Goal: Connect with others: Connect with others

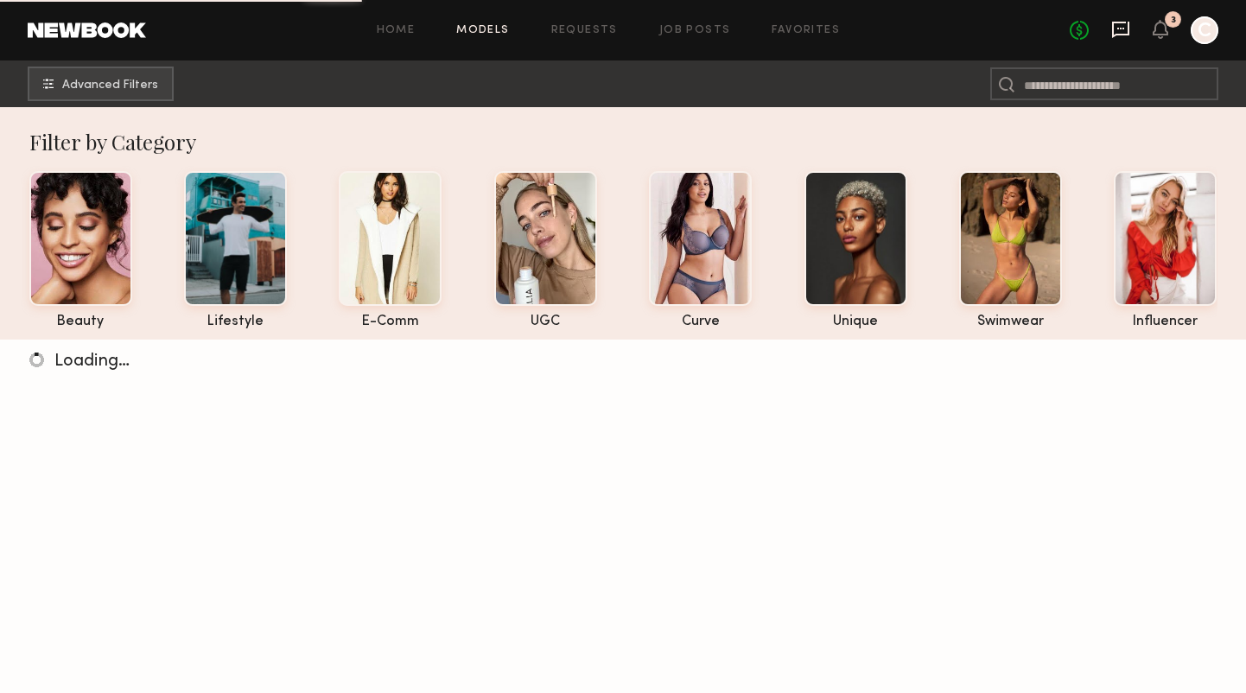
click at [1123, 33] on icon at bounding box center [1120, 30] width 17 height 16
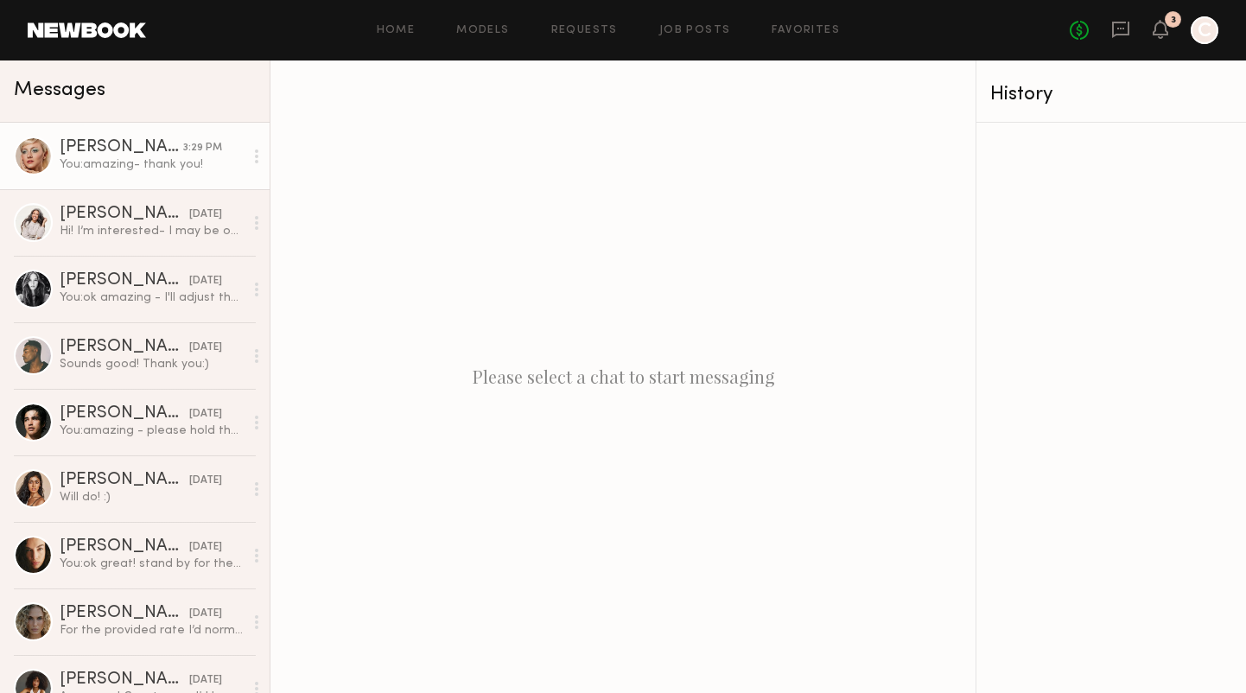
click at [168, 139] on div "Gabija G." at bounding box center [122, 147] width 124 height 17
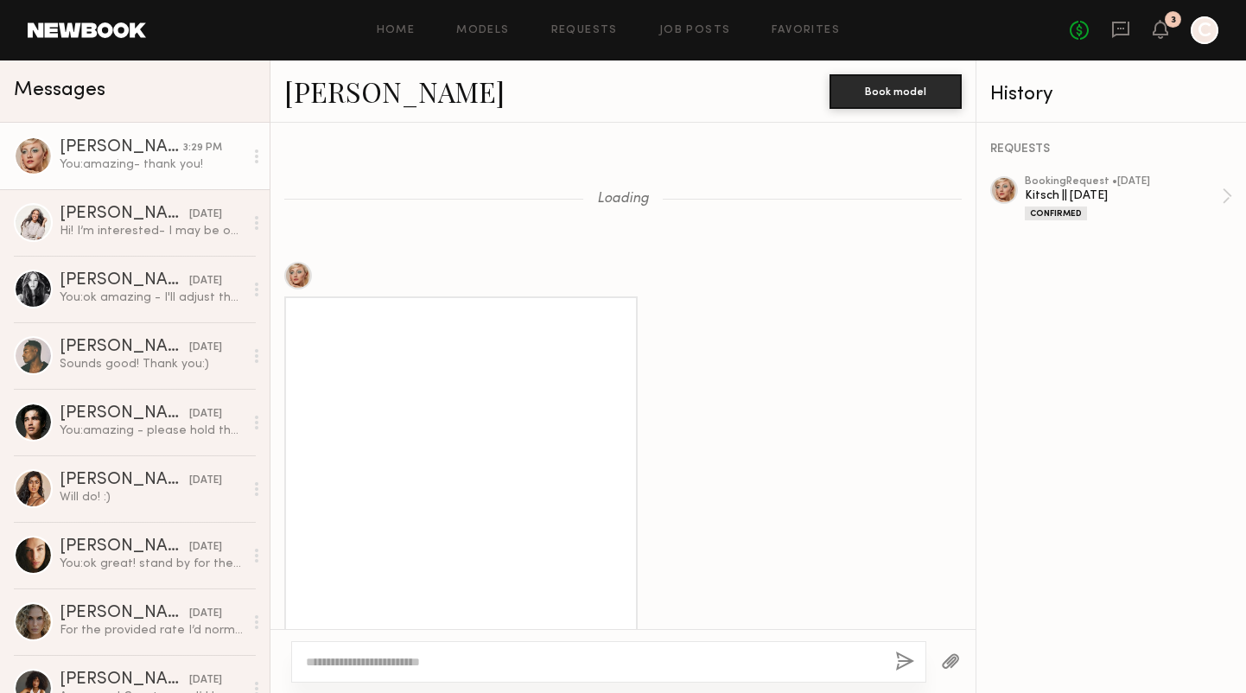
scroll to position [1284, 0]
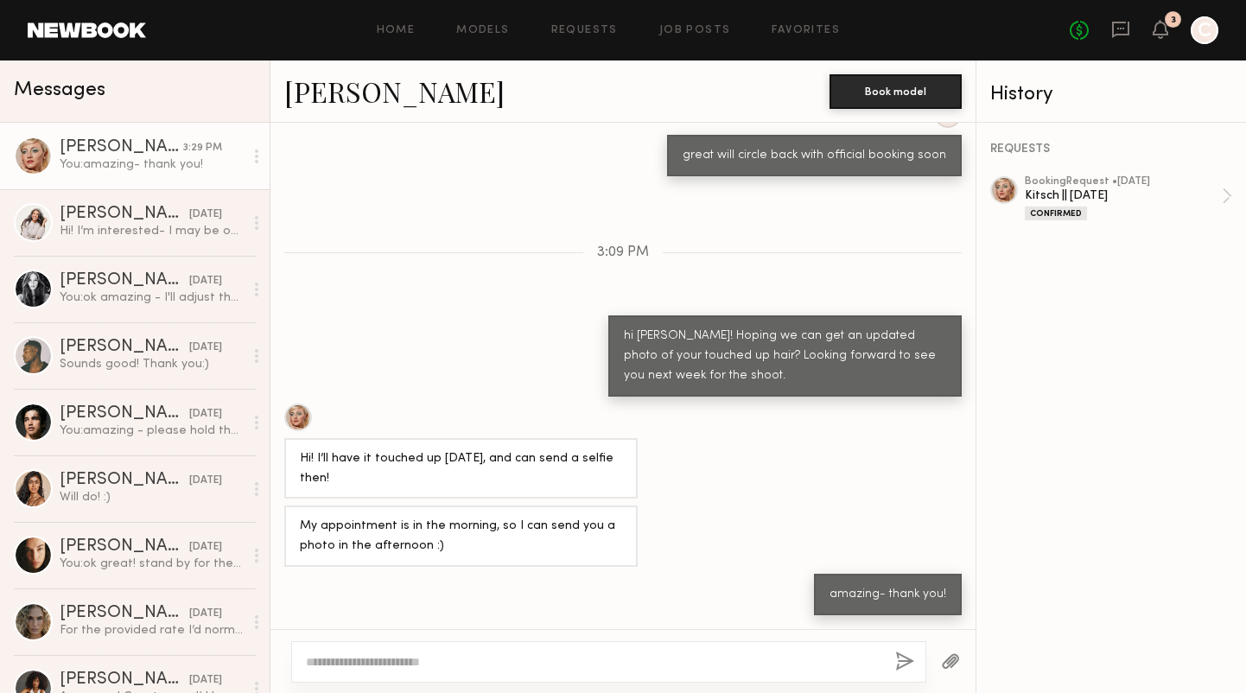
click at [338, 91] on link "Gabija G." at bounding box center [394, 91] width 220 height 37
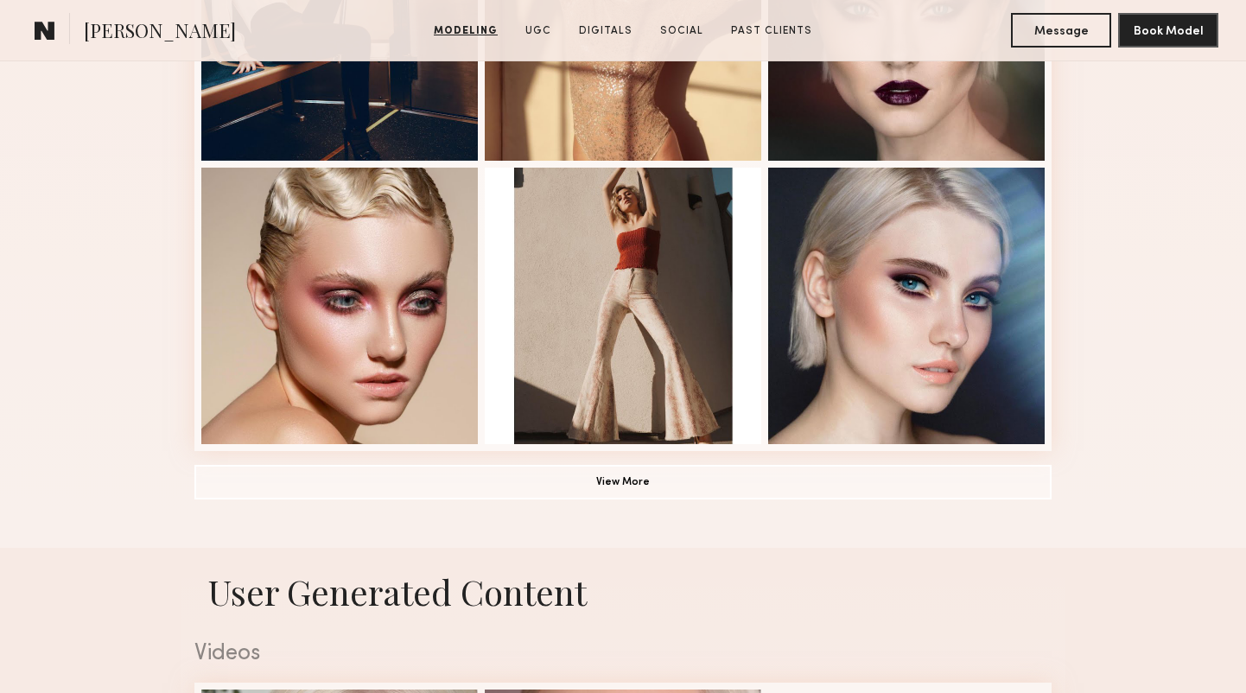
scroll to position [1219, 0]
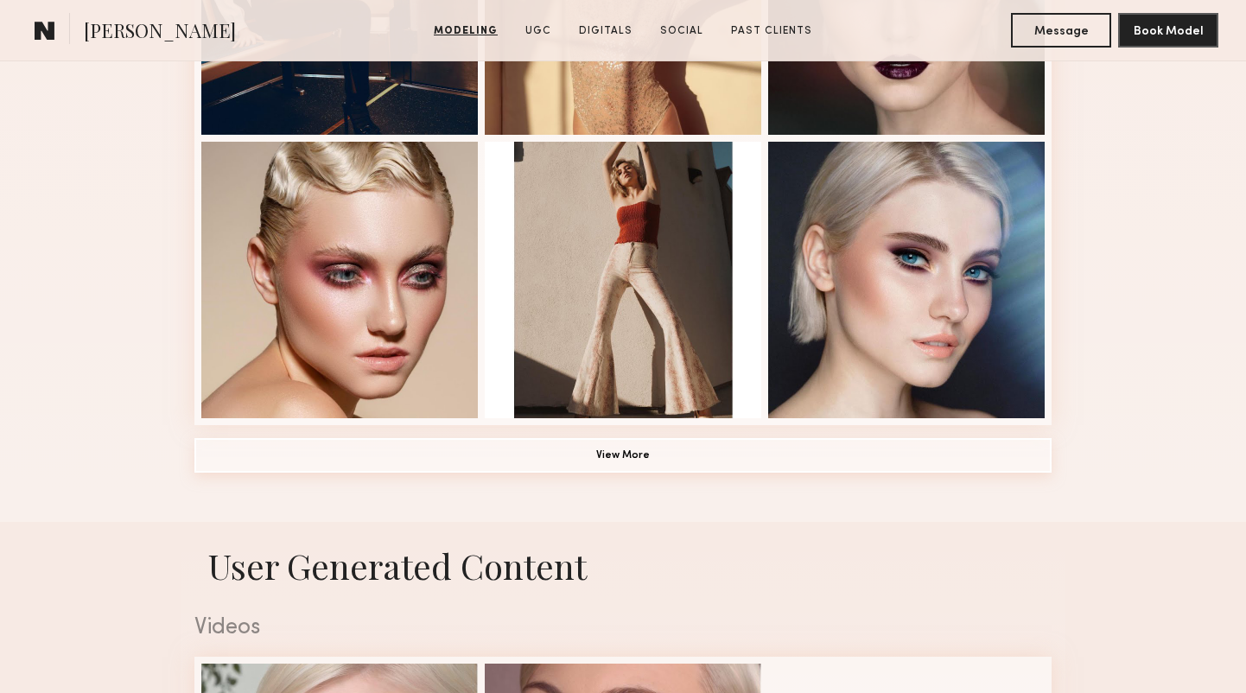
click at [602, 450] on button "View More" at bounding box center [622, 455] width 857 height 35
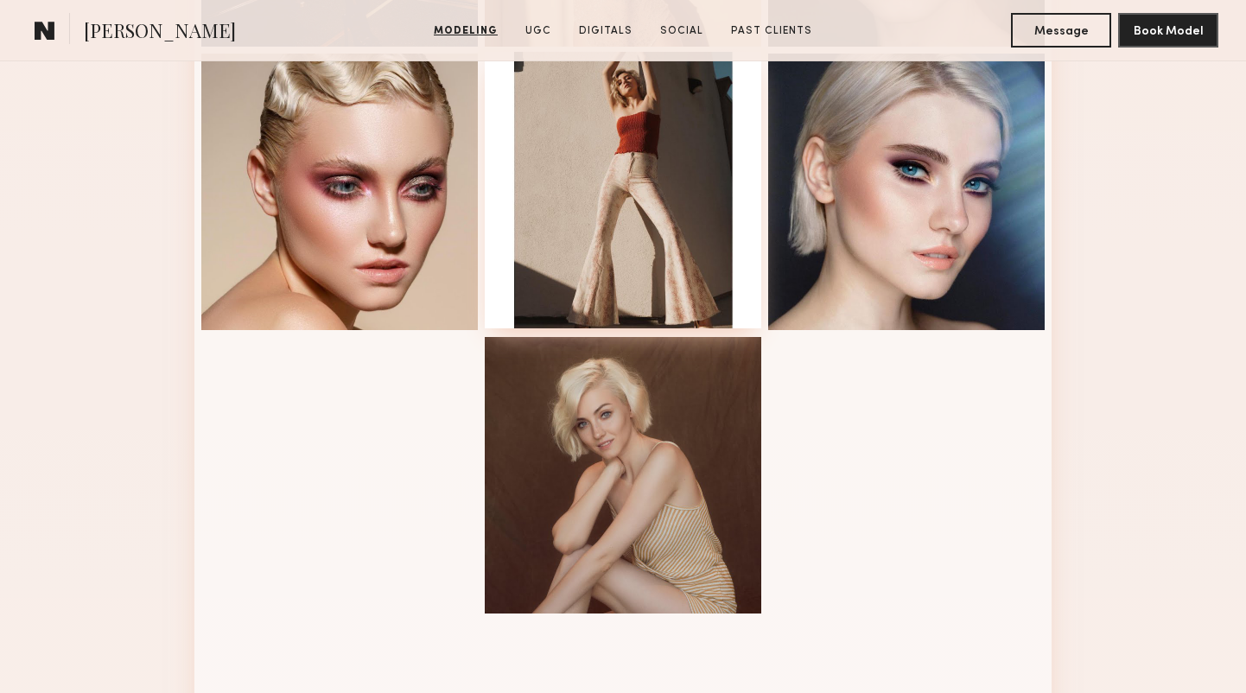
scroll to position [1382, 0]
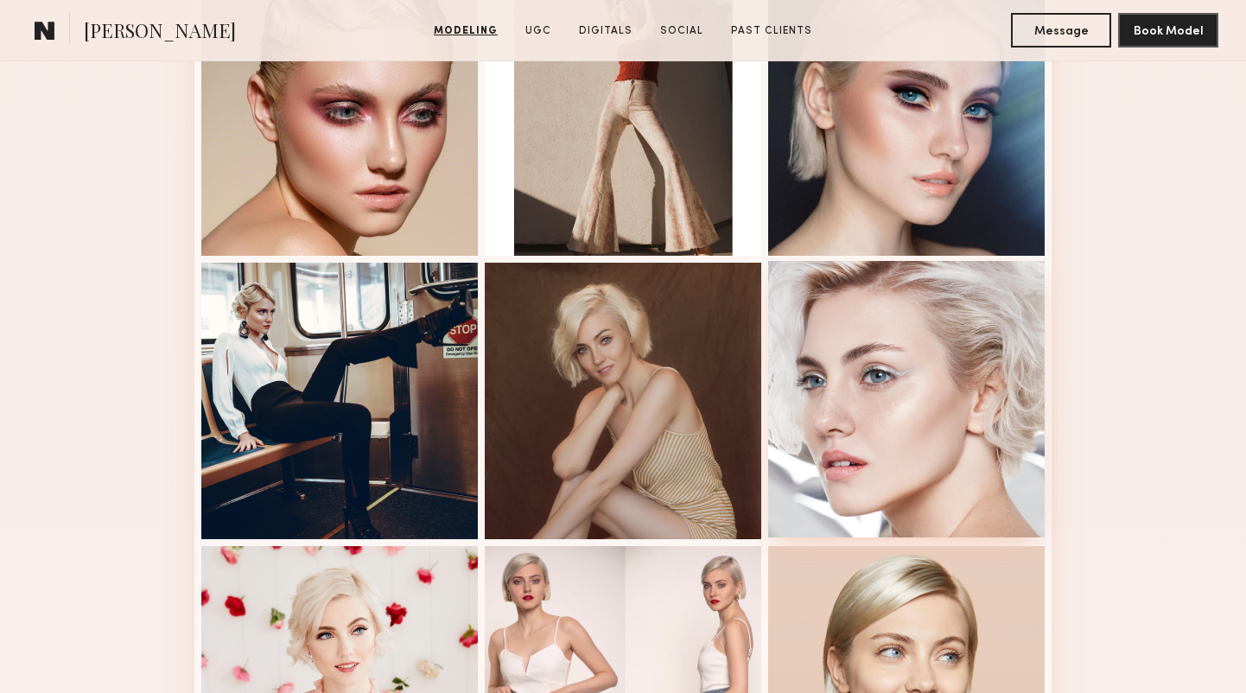
click at [837, 431] on div at bounding box center [906, 399] width 277 height 277
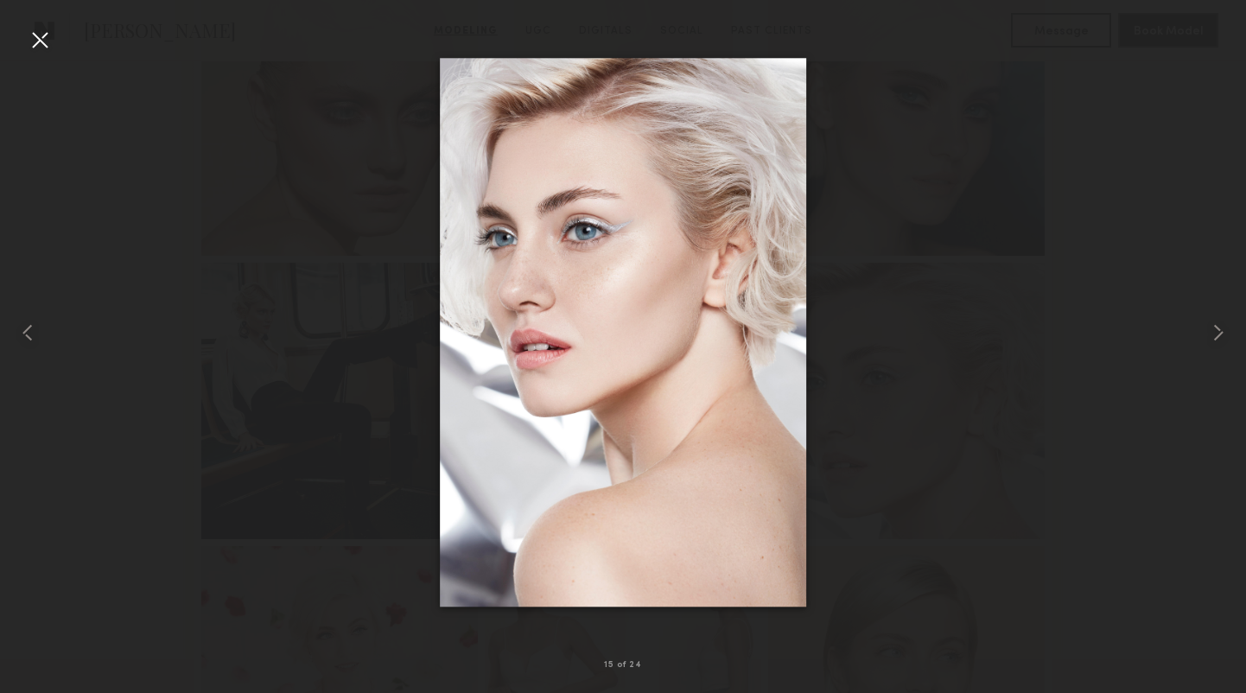
click at [333, 382] on div at bounding box center [623, 333] width 1246 height 610
click at [35, 35] on div at bounding box center [40, 40] width 28 height 28
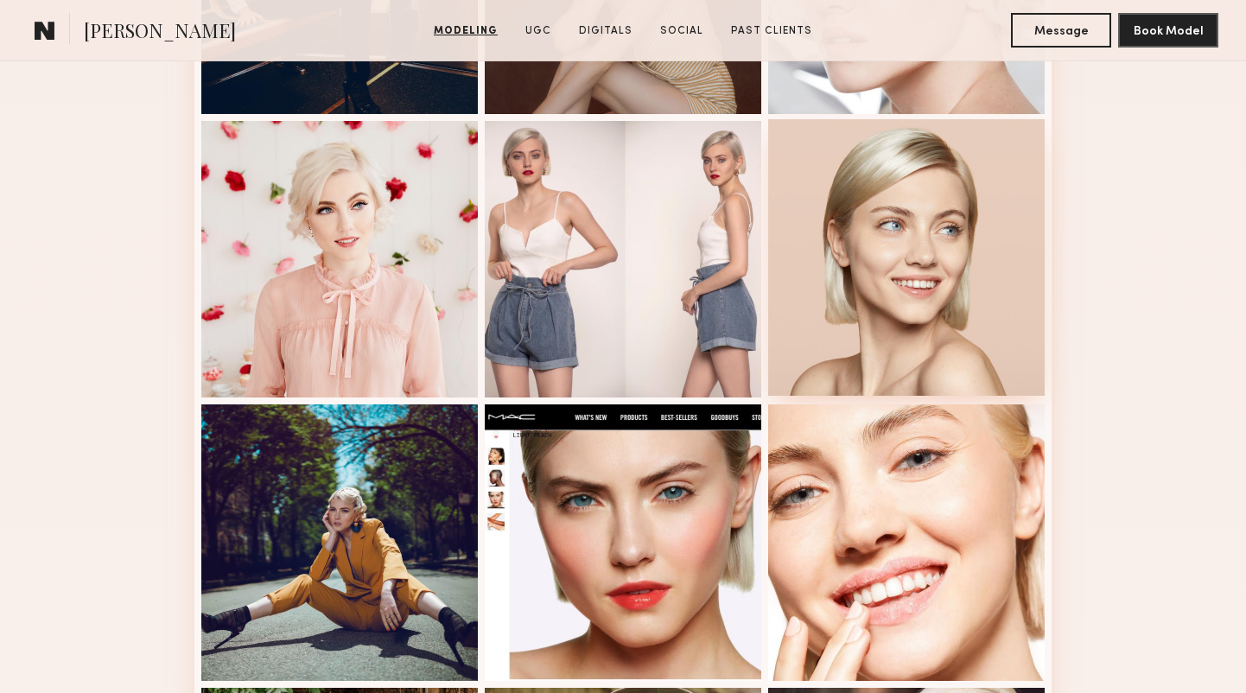
scroll to position [1809, 0]
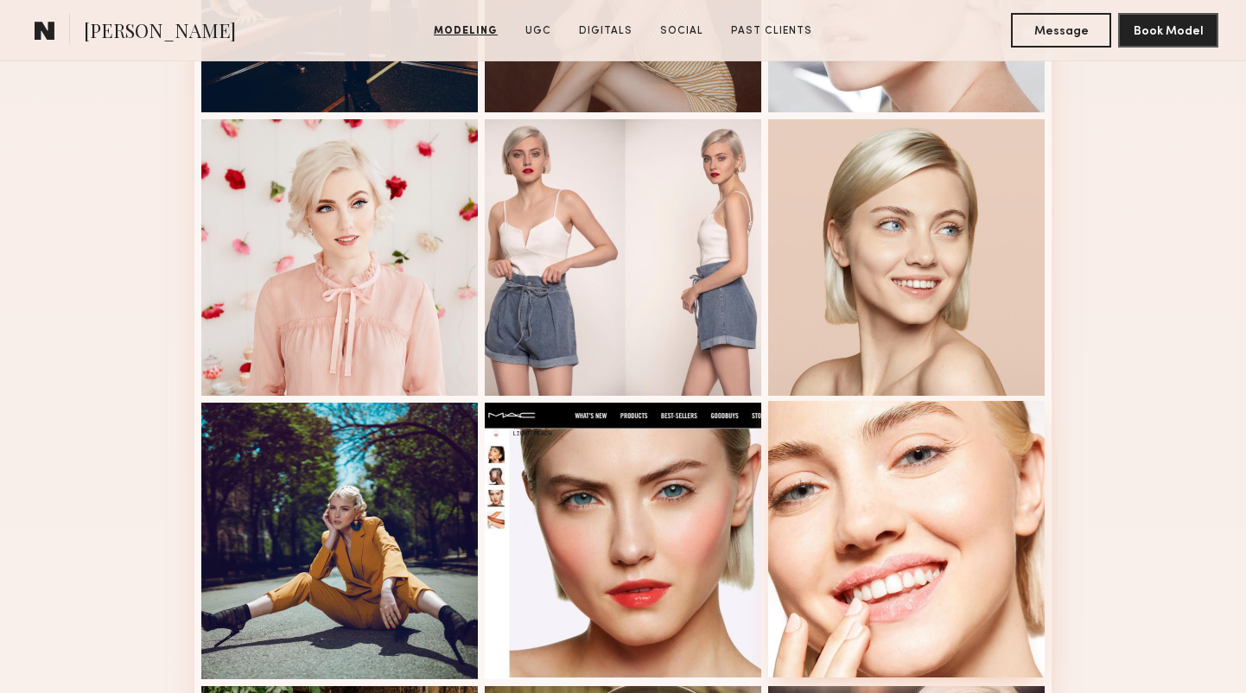
click at [906, 484] on div at bounding box center [906, 539] width 277 height 277
